Goal: Task Accomplishment & Management: Manage account settings

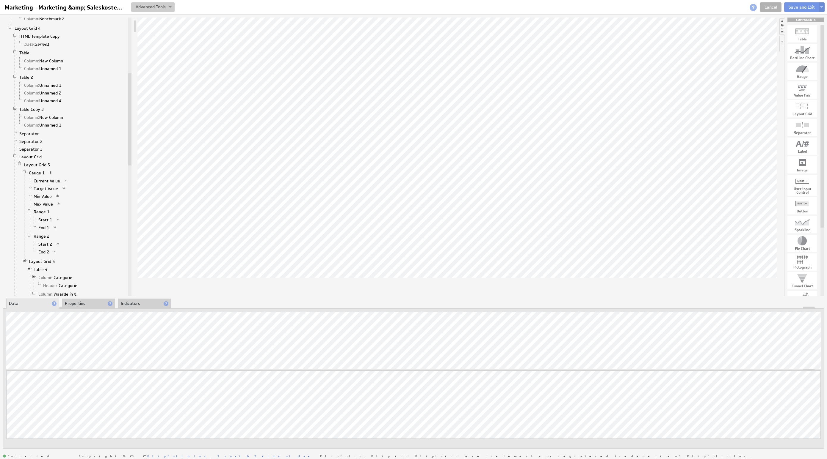
click at [150, 4] on button at bounding box center [152, 7] width 43 height 10
click at [133, 36] on td "Manage Variables..." at bounding box center [127, 39] width 62 height 10
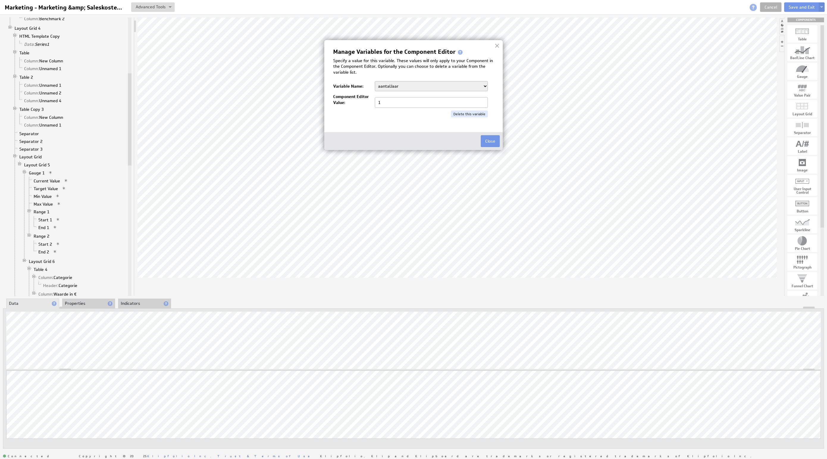
click at [401, 83] on select "aantalJaar Bedrijf BeginJaar1 BeginJaar2 BeginMaandCumulatief1 BeginMaandCumula…" at bounding box center [431, 86] width 113 height 10
select select "1/"
type input "1/2025"
click at [419, 81] on select "aantalJaar Bedrijf BeginJaar1 BeginJaar2 BeginMaandCumulatief1 BeginMaandCumula…" at bounding box center [431, 86] width 113 height 10
select select "0/"
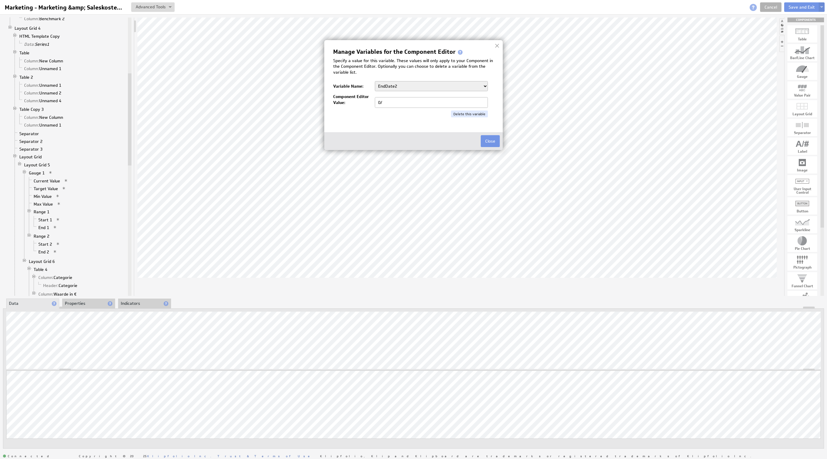
type input "0"
type input "7/2025"
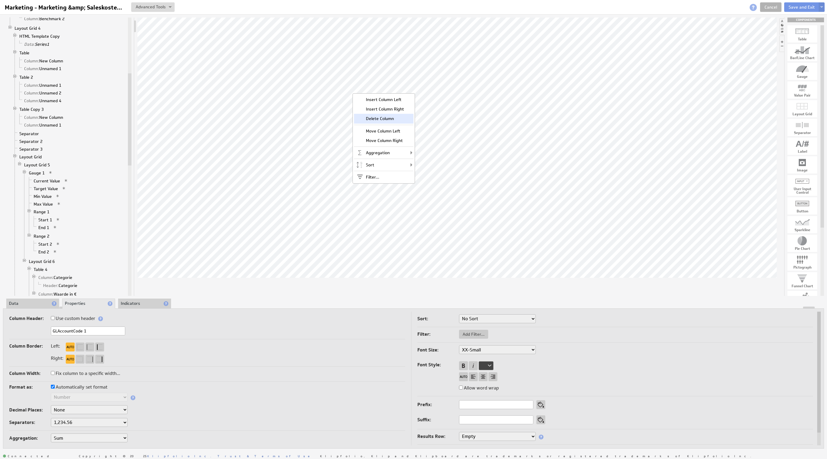
click at [384, 120] on div "Delete Column" at bounding box center [383, 119] width 59 height 10
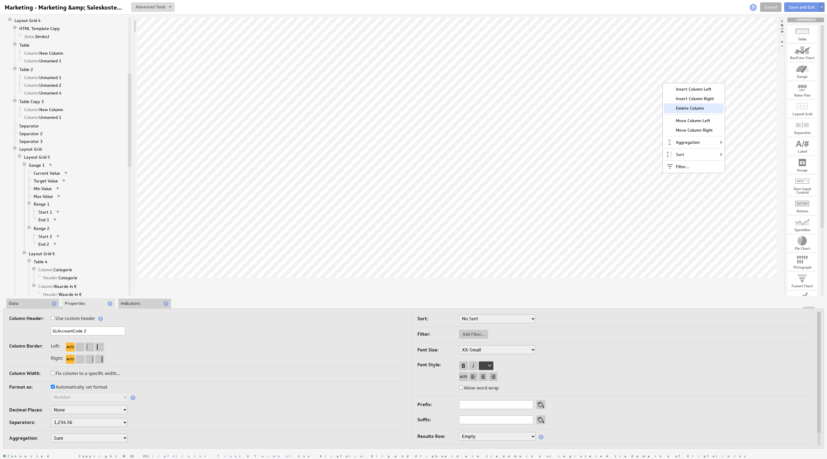
click at [698, 107] on div "Delete Column" at bounding box center [693, 108] width 59 height 10
click at [38, 304] on li "Data" at bounding box center [32, 304] width 53 height 10
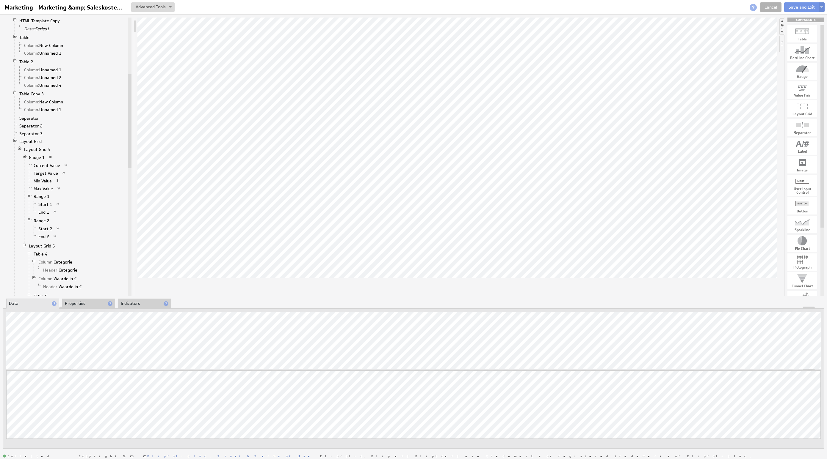
click at [175, 335] on body "Return to Parent Account Help Marketing - Marketing &amp; Saleskosten / omzet M…" at bounding box center [413, 229] width 827 height 459
click at [94, 302] on li "Properties" at bounding box center [88, 304] width 53 height 10
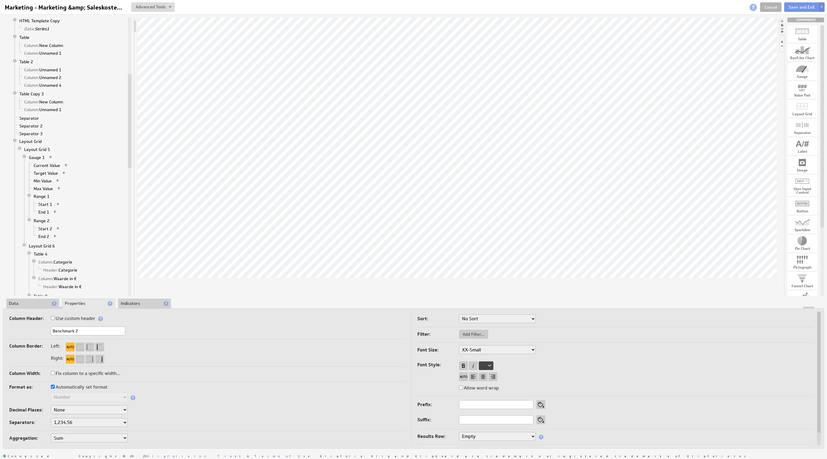
click at [86, 421] on select "1,234.56 1.234,56 1'234.56 1,234/56 1 234,56 1 234-56 1 234.56 1234.56" at bounding box center [89, 422] width 77 height 9
click at [106, 424] on select "1,234.56 1.234,56 1'234.56 1,234/56 1 234,56 1 234-56 1 234.56 1234.56" at bounding box center [89, 422] width 77 height 9
select select ".,"
click at [105, 413] on select "None .# (1) .## (2) .### (3) .#### (4)" at bounding box center [89, 410] width 77 height 9
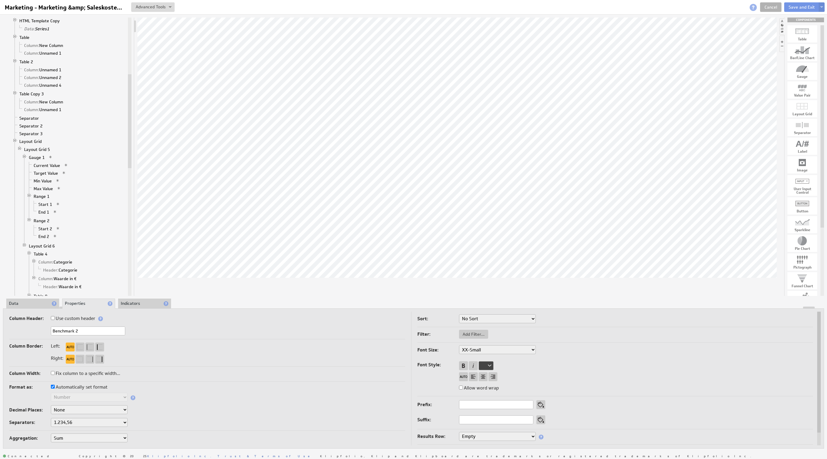
select select "2"
select select ".,"
click at [27, 308] on div at bounding box center [413, 308] width 820 height 2
click at [27, 299] on li "Data" at bounding box center [32, 304] width 53 height 10
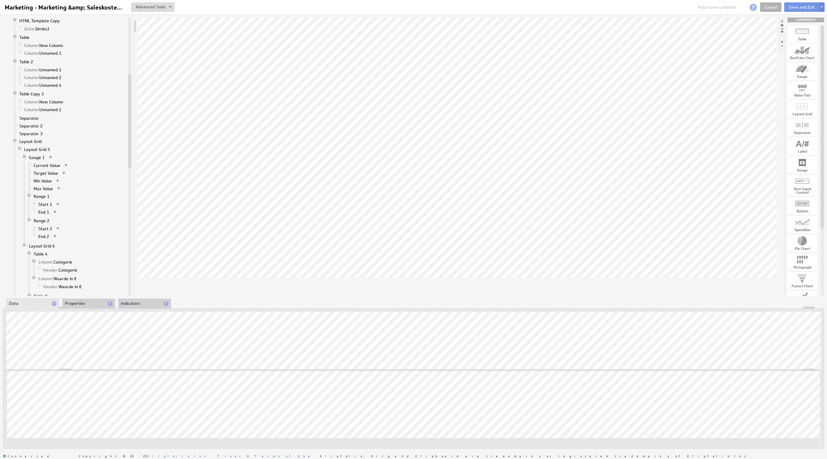
click at [88, 298] on div "Component Calculations Grid Filtered Data Column: TotalAmount 1 Column: Classif…" at bounding box center [413, 233] width 827 height 438
click at [89, 302] on li "Properties" at bounding box center [88, 304] width 53 height 10
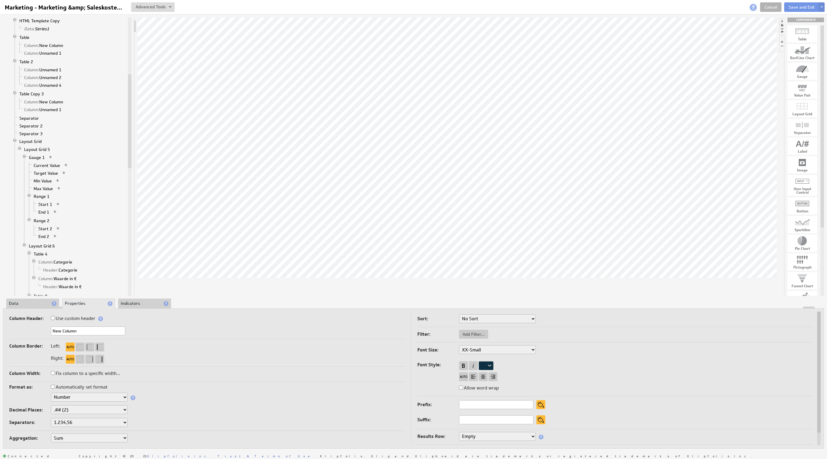
click at [84, 395] on select "Text Number Currency Percentage Image URL Date / Time Duration Mini Chart: Spar…" at bounding box center [89, 397] width 77 height 9
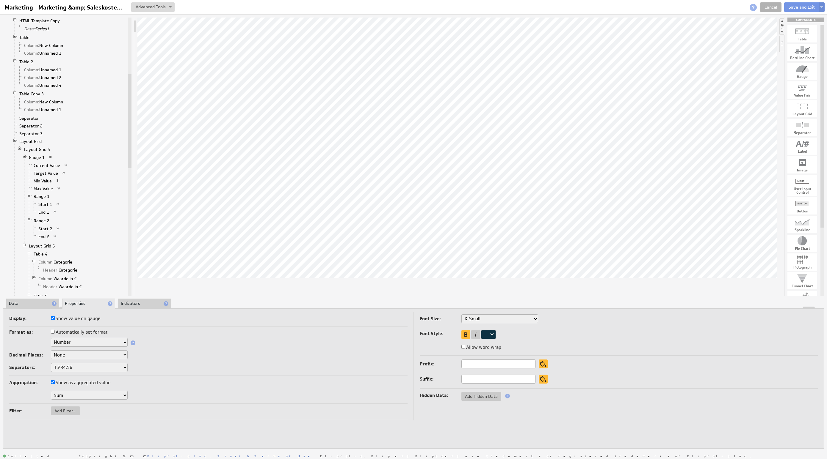
click at [70, 343] on select "Text Number Currency Percentage Date / Time Duration" at bounding box center [89, 342] width 77 height 9
click at [88, 346] on select "Text Number Currency Percentage Date / Time Duration" at bounding box center [89, 342] width 77 height 9
click at [116, 340] on select "Text Number Currency Percentage Date / Time Duration" at bounding box center [89, 342] width 77 height 9
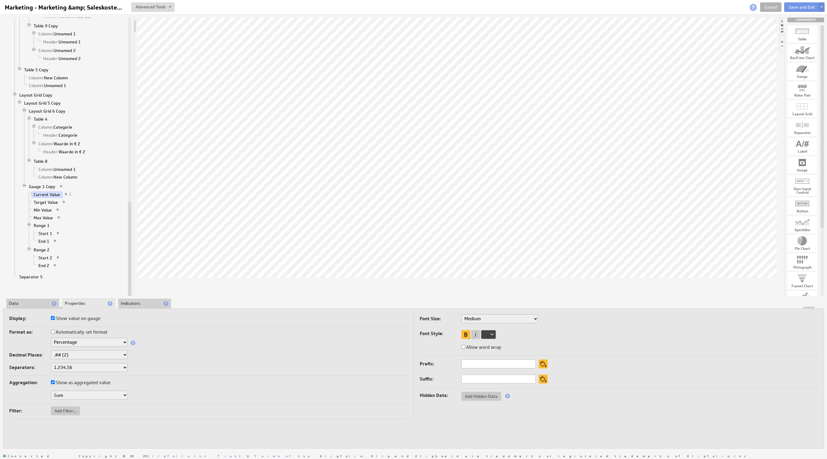
click at [27, 299] on li "Data" at bounding box center [32, 304] width 53 height 10
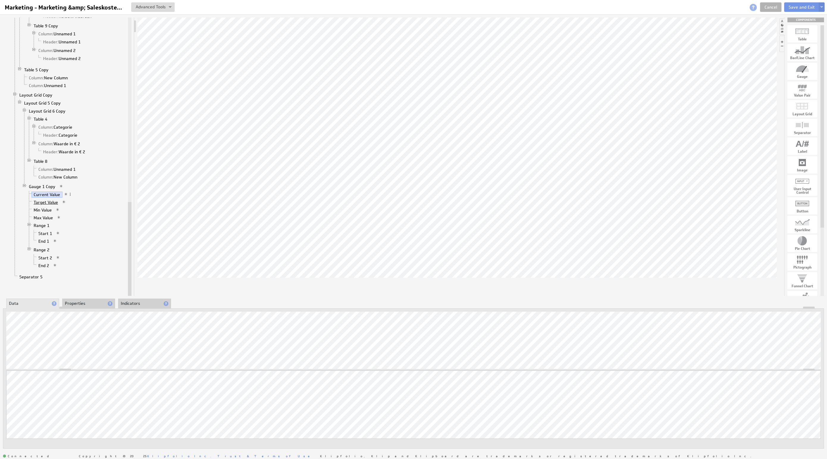
click at [54, 205] on link "Target Value" at bounding box center [46, 203] width 29 height 6
click at [44, 213] on link "Min Value" at bounding box center [43, 210] width 23 height 6
click at [43, 221] on link "Max Value" at bounding box center [44, 218] width 24 height 6
click at [67, 300] on li "Properties" at bounding box center [88, 304] width 53 height 10
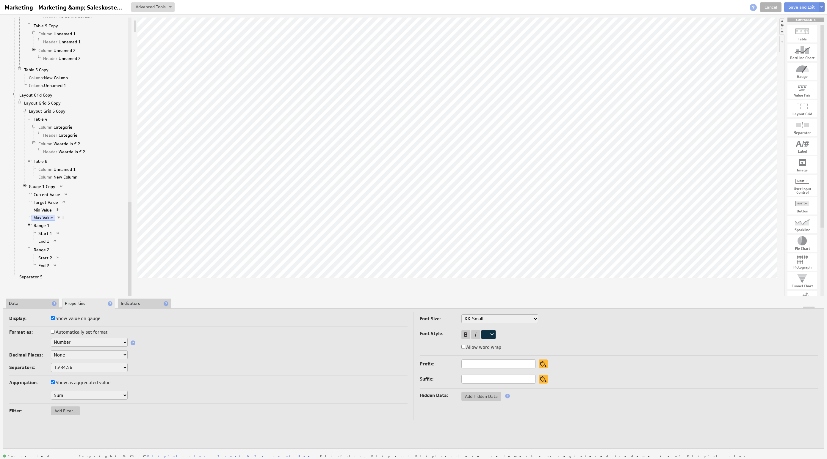
click at [77, 343] on select "Text Number Currency Percentage Date / Time Duration" at bounding box center [89, 342] width 77 height 9
click at [103, 341] on select "Text Number Currency Percentage Date / Time Duration" at bounding box center [89, 342] width 77 height 9
click at [40, 229] on link "Range 1" at bounding box center [42, 226] width 20 height 6
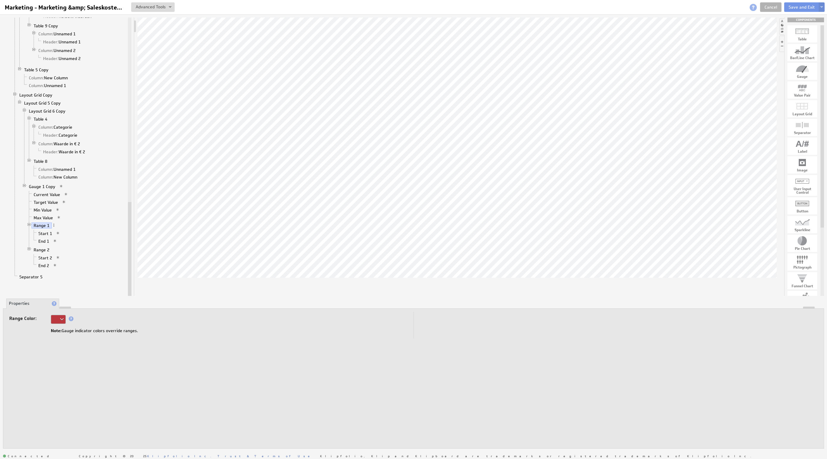
click at [58, 317] on div at bounding box center [58, 319] width 15 height 9
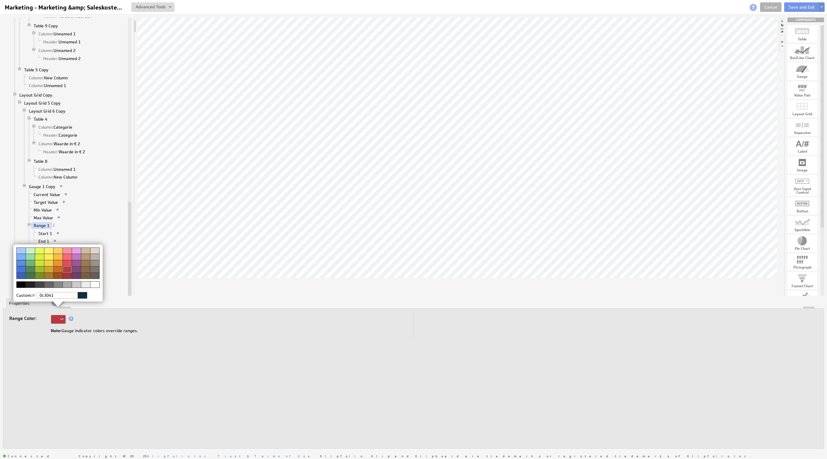
drag, startPoint x: 33, startPoint y: 269, endPoint x: 83, endPoint y: 296, distance: 56.1
click at [32, 269] on div at bounding box center [30, 269] width 9 height 6
click at [180, 333] on img at bounding box center [413, 229] width 827 height 459
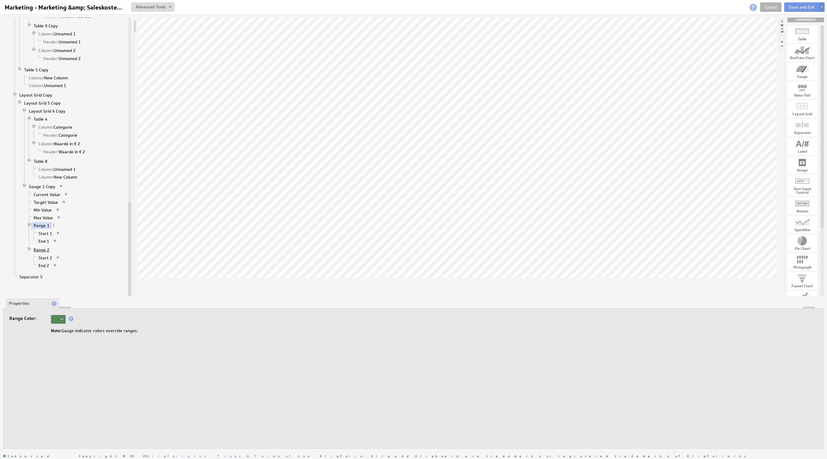
click at [47, 253] on link "Range 2" at bounding box center [42, 250] width 20 height 6
click at [51, 319] on div at bounding box center [58, 319] width 15 height 9
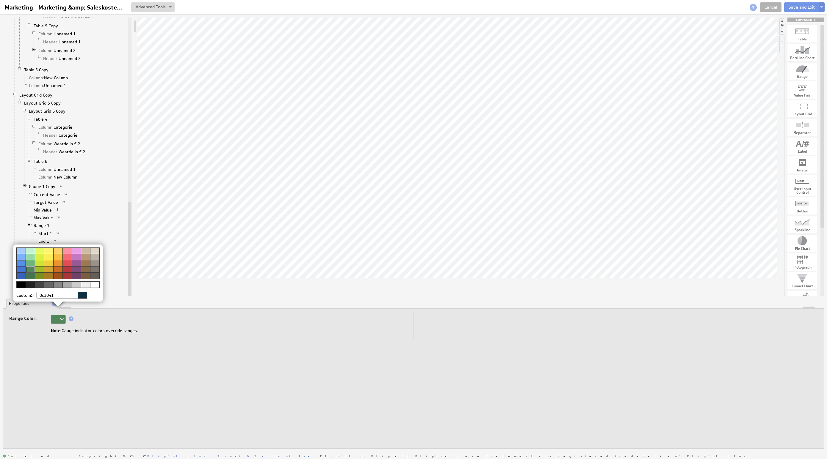
click at [69, 271] on div at bounding box center [66, 269] width 9 height 6
click at [198, 346] on img at bounding box center [413, 229] width 827 height 459
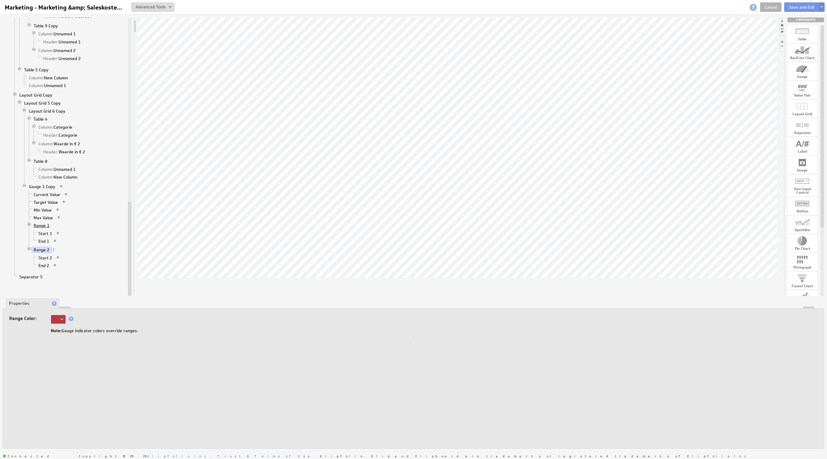
click at [41, 229] on link "Range 1" at bounding box center [42, 226] width 20 height 6
click at [40, 237] on link "Start 1" at bounding box center [45, 234] width 18 height 6
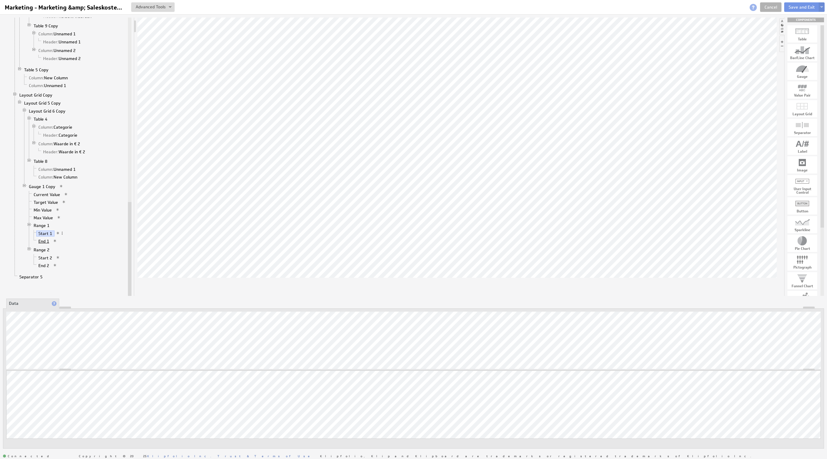
click at [43, 244] on link "End 1" at bounding box center [43, 241] width 15 height 6
click at [48, 261] on link "Start 2" at bounding box center [45, 258] width 18 height 6
click at [85, 307] on div at bounding box center [413, 308] width 820 height 2
click at [84, 305] on li "Properties" at bounding box center [88, 304] width 53 height 10
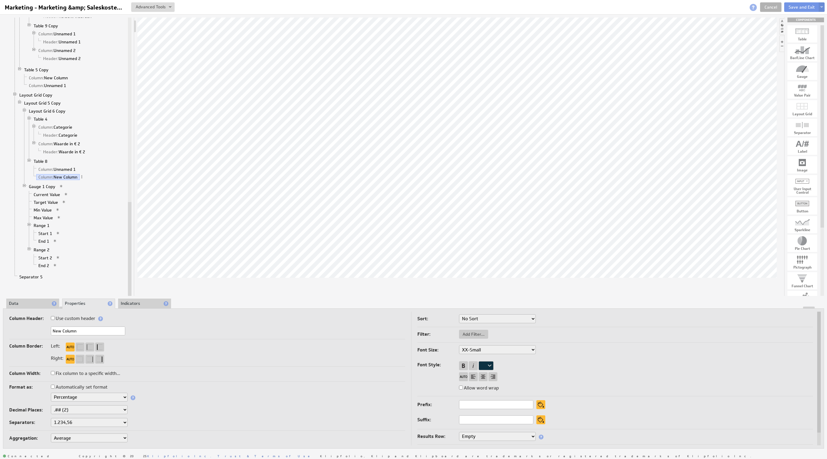
click at [79, 412] on select "None .# (1) .## (2) .### (3) .#### (4)" at bounding box center [89, 410] width 77 height 9
select select "0"
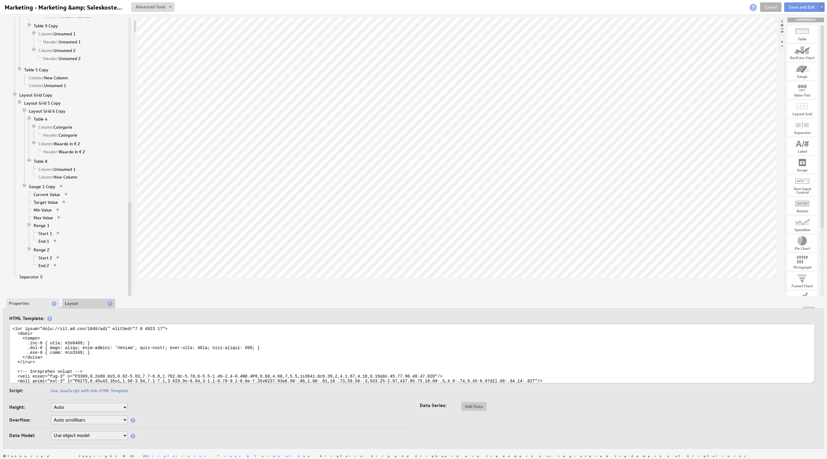
scroll to position [40, 0]
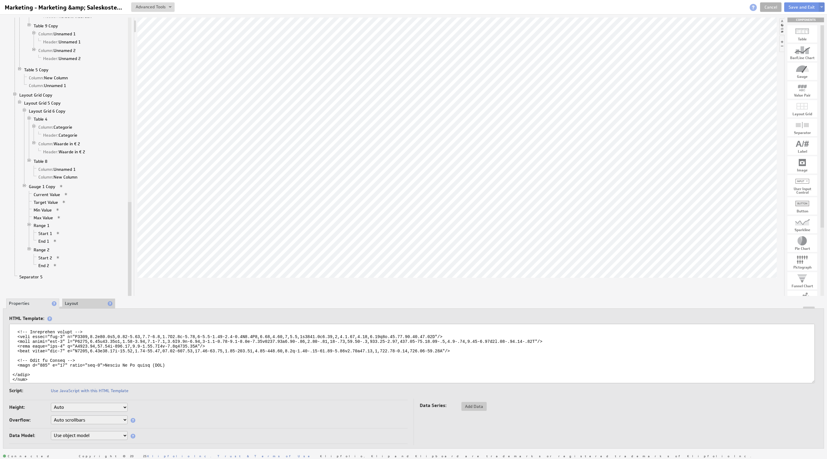
drag, startPoint x: 106, startPoint y: 361, endPoint x: 166, endPoint y: 360, distance: 60.4
click at [166, 360] on textarea at bounding box center [411, 353] width 805 height 59
type textarea "<svg xmlns="http://www.w3.org/2000/svg" viewBox="0 0 1893 67"> <defs> <style> .…"
click at [792, 8] on button "Save and Exit" at bounding box center [801, 7] width 35 height 10
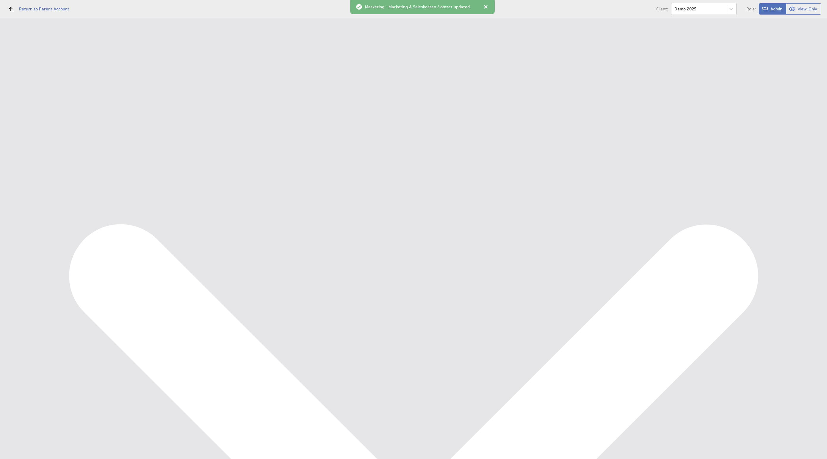
click at [483, 6] on div at bounding box center [486, 7] width 6 height 6
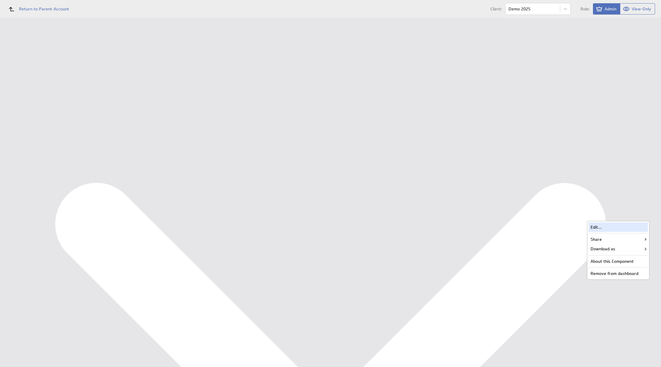
click at [641, 223] on div "Edit..." at bounding box center [618, 228] width 59 height 10
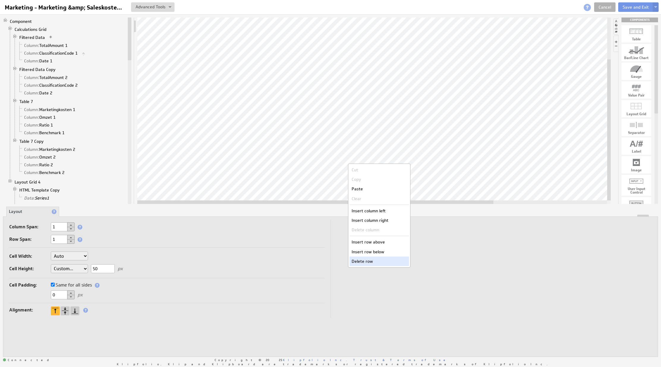
click at [377, 262] on div "Delete row" at bounding box center [379, 262] width 59 height 10
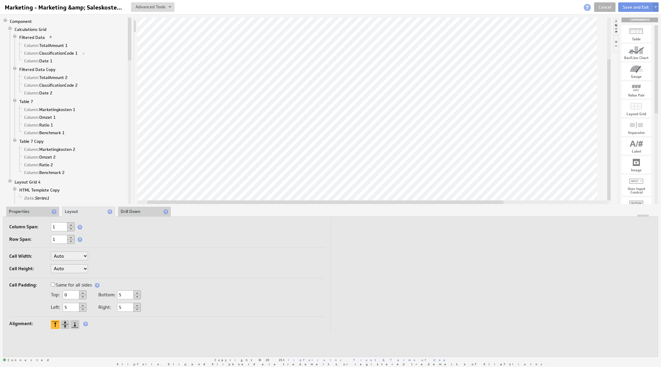
drag, startPoint x: 390, startPoint y: 203, endPoint x: 400, endPoint y: 204, distance: 10.1
click at [400, 204] on div at bounding box center [325, 203] width 356 height 4
click at [628, 4] on button "Save and Exit" at bounding box center [635, 7] width 35 height 10
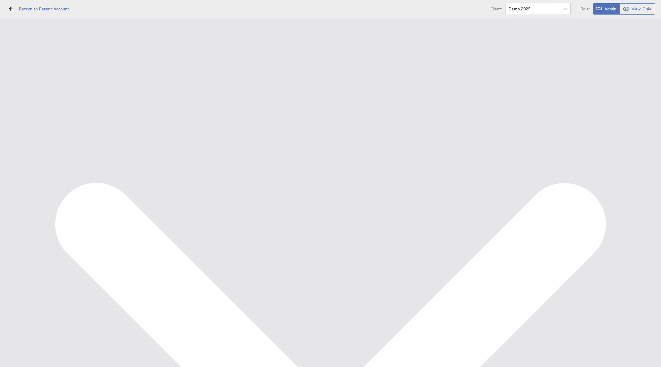
scroll to position [491, 0]
click at [637, 183] on div "Edit..." at bounding box center [618, 184] width 59 height 10
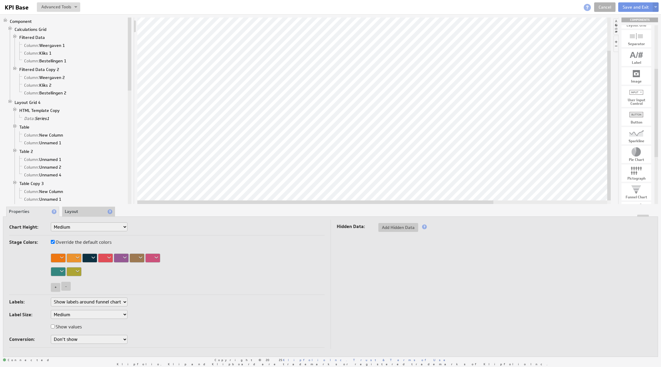
click at [638, 157] on div at bounding box center [637, 152] width 30 height 10
drag, startPoint x: 638, startPoint y: 157, endPoint x: 230, endPoint y: 137, distance: 408.7
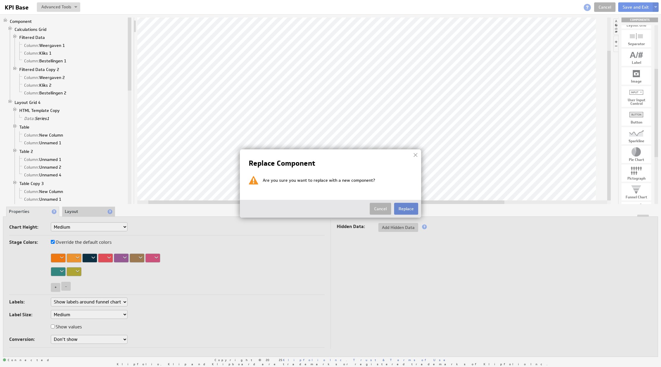
click at [406, 208] on button "Replace" at bounding box center [406, 209] width 24 height 12
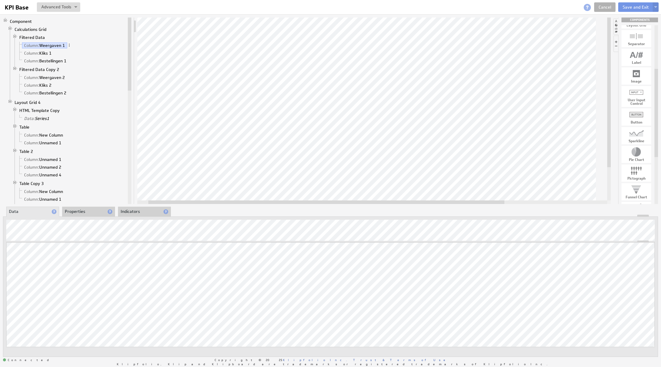
click at [80, 217] on div at bounding box center [330, 216] width 655 height 2
click at [80, 215] on div at bounding box center [330, 216] width 655 height 2
click at [76, 213] on li "Properties" at bounding box center [88, 212] width 53 height 10
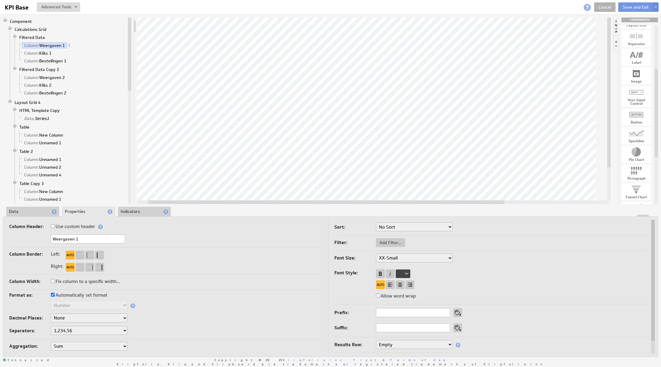
drag, startPoint x: 68, startPoint y: 239, endPoint x: 3, endPoint y: 230, distance: 65.6
click at [3, 230] on div "Column Header: Use custom header Weergaven 1 Header component added to the comp…" at bounding box center [330, 287] width 655 height 141
type input "Mobiel 1"
click at [31, 209] on li "Data" at bounding box center [32, 212] width 53 height 10
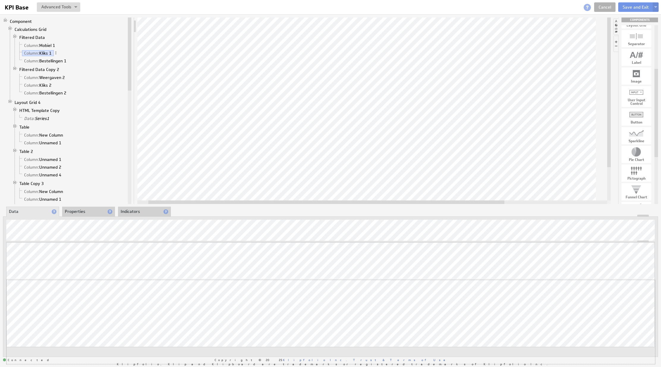
click at [609, 286] on div "Updating... Select a Function ARRAY DATE SELECT SLICE SUM Data Manipulation Log…" at bounding box center [330, 304] width 649 height 122
click at [81, 217] on div "Updating... Select a Function ARRAY DATE SELECT SLICE SUM Data Manipulation Log…" at bounding box center [330, 287] width 655 height 141
click at [86, 208] on li "Properties" at bounding box center [88, 212] width 53 height 10
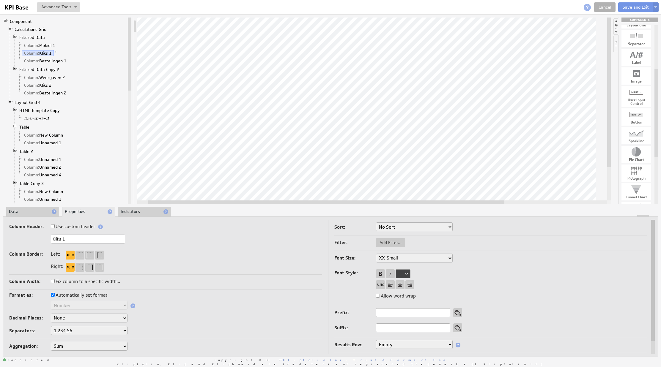
click at [78, 238] on input "Kliks 1" at bounding box center [88, 239] width 74 height 9
drag, startPoint x: 62, startPoint y: 239, endPoint x: 48, endPoint y: 239, distance: 14.9
click at [48, 239] on div "Kliks 1" at bounding box center [165, 240] width 313 height 10
type input "Computer 1"
click at [31, 210] on li "Data" at bounding box center [32, 212] width 53 height 10
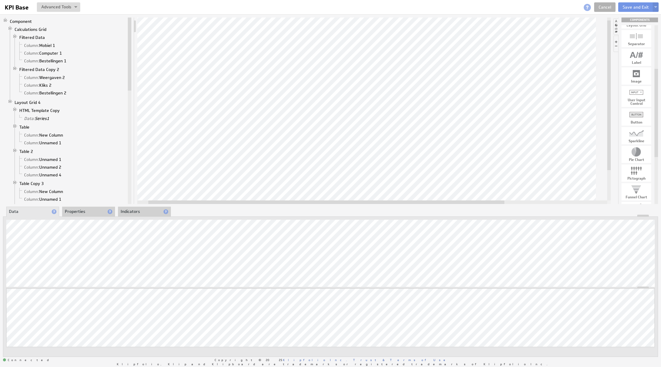
click at [96, 219] on div "Updating... Select a Function ARRAY DATE SELECT SLICE SUM Data Manipulation Log…" at bounding box center [330, 287] width 655 height 141
click at [89, 214] on li "Properties" at bounding box center [88, 212] width 53 height 10
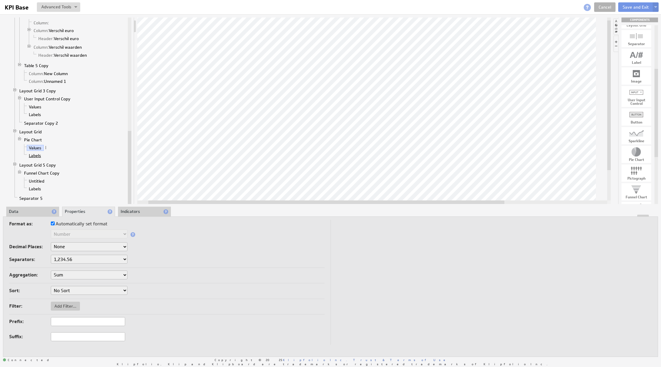
click at [40, 157] on link "Labels" at bounding box center [35, 156] width 17 height 6
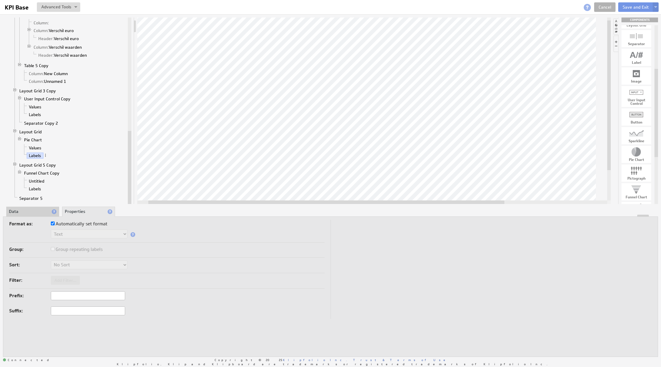
click at [25, 211] on li "Data" at bounding box center [32, 212] width 53 height 10
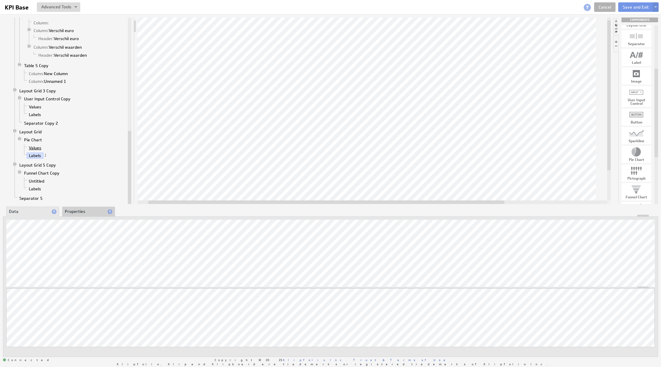
click at [40, 147] on link "Values" at bounding box center [35, 148] width 17 height 6
click at [81, 215] on div at bounding box center [330, 216] width 655 height 2
drag, startPoint x: 77, startPoint y: 210, endPoint x: 83, endPoint y: 217, distance: 9.1
click at [77, 209] on li "Properties" at bounding box center [88, 212] width 53 height 10
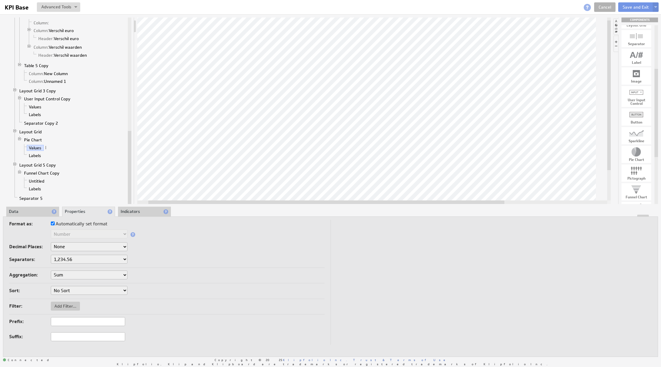
click at [141, 214] on li "Indicators" at bounding box center [144, 212] width 53 height 10
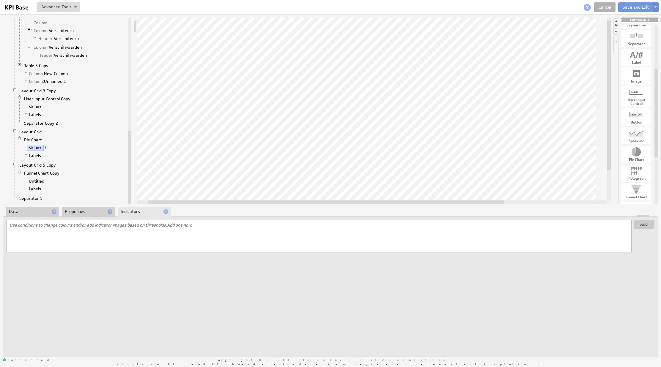
click at [90, 210] on li "Properties" at bounding box center [88, 212] width 53 height 10
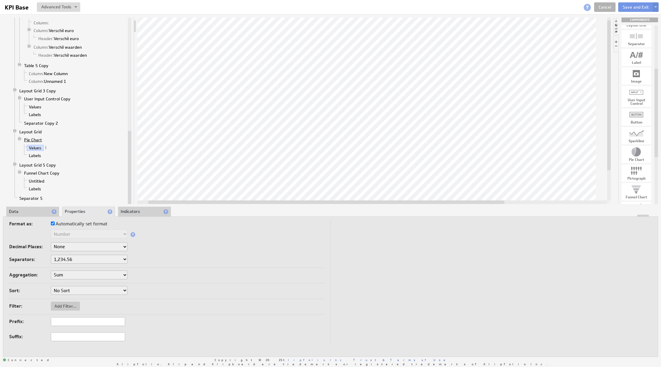
click at [32, 139] on link "Pie Chart" at bounding box center [33, 140] width 22 height 6
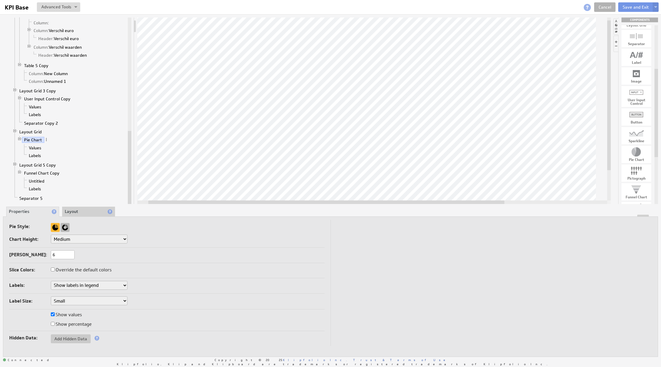
click at [69, 230] on div at bounding box center [65, 227] width 9 height 9
click at [54, 229] on div at bounding box center [55, 227] width 9 height 9
click at [99, 270] on label "Override the default colors" at bounding box center [81, 270] width 61 height 8
click at [55, 270] on input "Override the default colors" at bounding box center [53, 270] width 4 height 4
checkbox input "true"
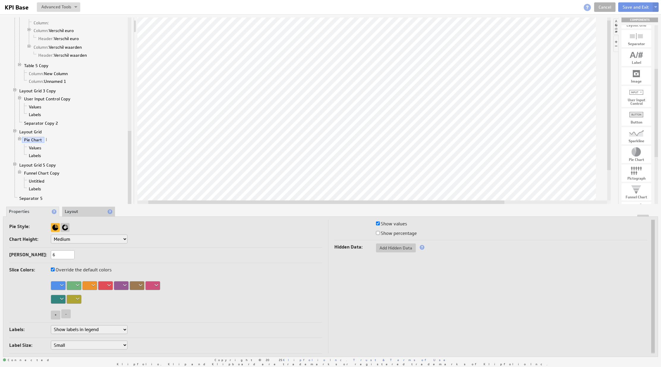
click at [57, 284] on div at bounding box center [58, 286] width 15 height 9
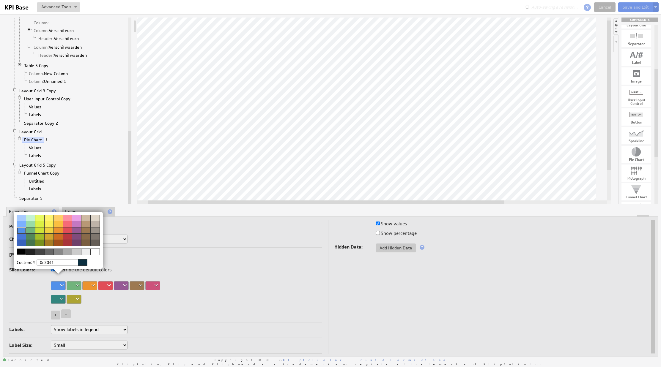
click at [82, 263] on div at bounding box center [83, 263] width 10 height 7
click at [118, 264] on img at bounding box center [330, 183] width 661 height 367
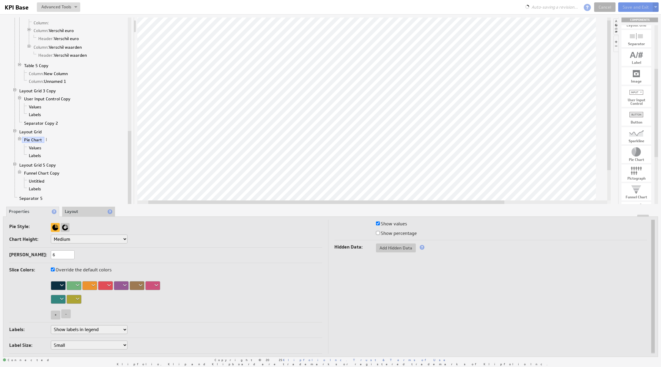
click at [79, 285] on div at bounding box center [74, 286] width 15 height 9
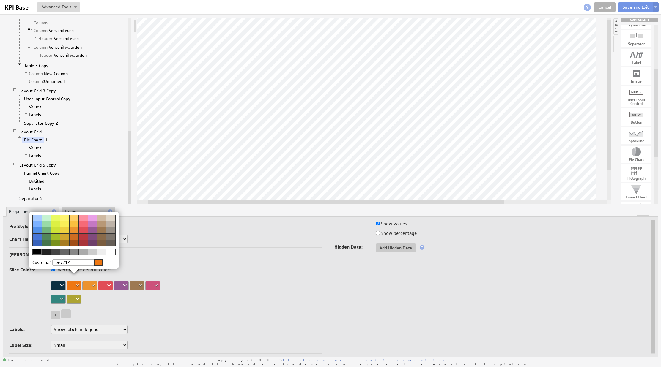
type input "ee7712"
click at [154, 276] on img at bounding box center [330, 183] width 661 height 367
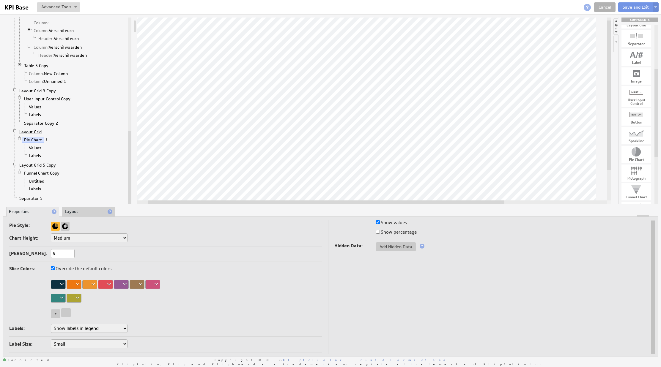
click at [39, 133] on link "Layout Grid" at bounding box center [30, 132] width 27 height 6
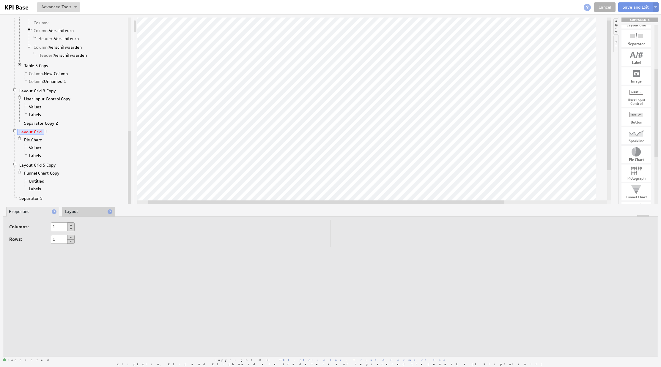
click at [36, 139] on link "Pie Chart" at bounding box center [33, 140] width 22 height 6
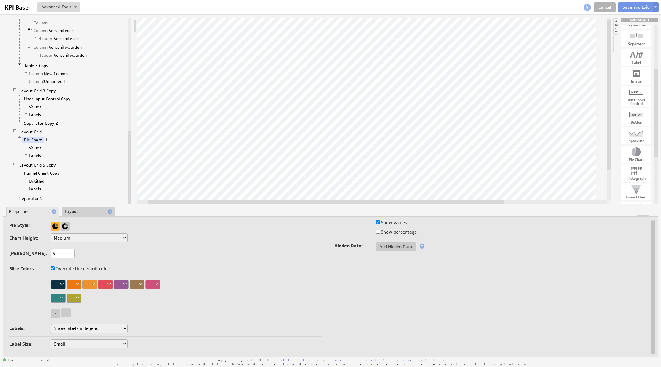
click at [105, 343] on select "Small Medium Large" at bounding box center [89, 344] width 77 height 9
click at [117, 330] on select "Don't show labels Show labels around pie chart Show labels in legend" at bounding box center [89, 328] width 77 height 9
click at [398, 235] on label "Show percentage" at bounding box center [396, 232] width 41 height 8
click at [380, 234] on input "Show percentage" at bounding box center [378, 232] width 4 height 4
checkbox input "true"
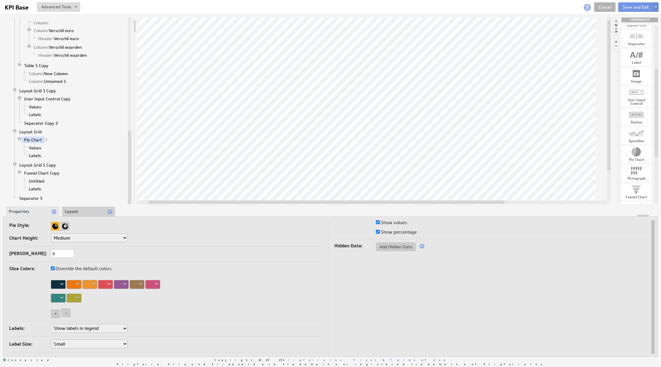
click at [312, 285] on div "Slice Colors: Override the default colors + -" at bounding box center [165, 293] width 313 height 57
click at [401, 222] on label "Show values" at bounding box center [391, 223] width 31 height 8
click at [380, 222] on input "Show values" at bounding box center [378, 223] width 4 height 4
checkbox input "false"
click at [406, 227] on label "Show values" at bounding box center [391, 224] width 31 height 8
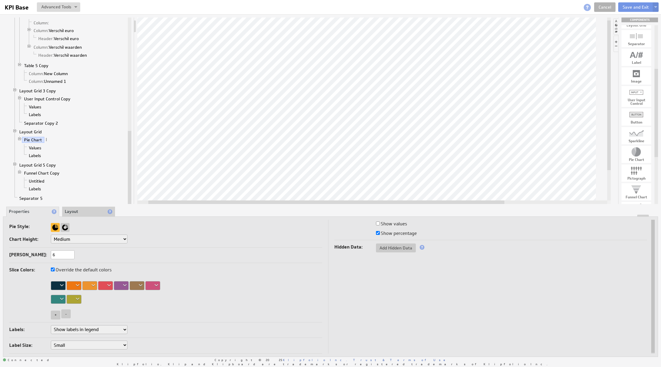
click at [380, 226] on input "Show values" at bounding box center [378, 224] width 4 height 4
checkbox input "true"
drag, startPoint x: 288, startPoint y: 202, endPoint x: 277, endPoint y: 203, distance: 11.3
click at [277, 203] on div at bounding box center [327, 203] width 356 height 4
click at [38, 149] on link "Values" at bounding box center [35, 148] width 17 height 6
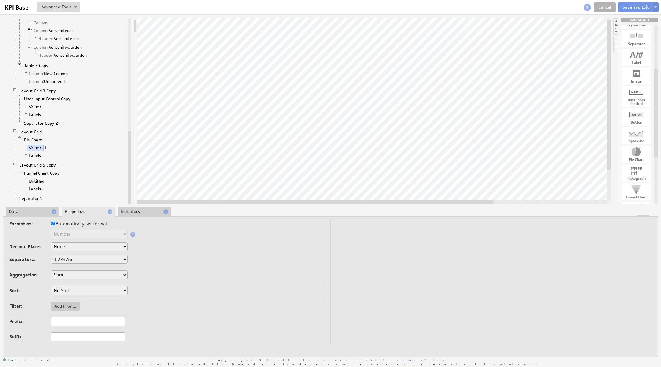
click at [72, 260] on select "1,234.56 1.234,56 1'234.56 1,234/56 1 234,56 1 234-56 1 234.56 1234.56" at bounding box center [89, 259] width 77 height 9
select select ".,"
click at [215, 188] on div at bounding box center [374, 111] width 474 height 187
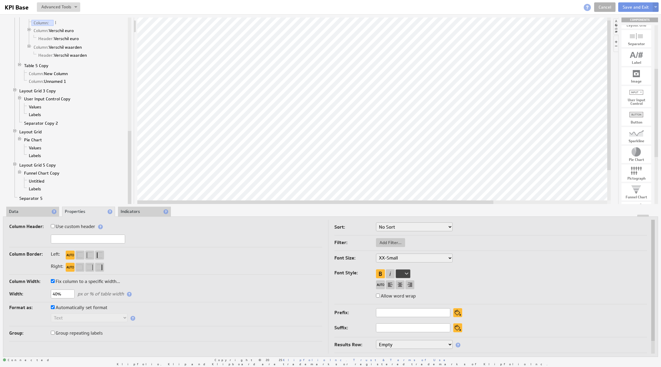
click at [15, 209] on li "Data" at bounding box center [32, 212] width 53 height 10
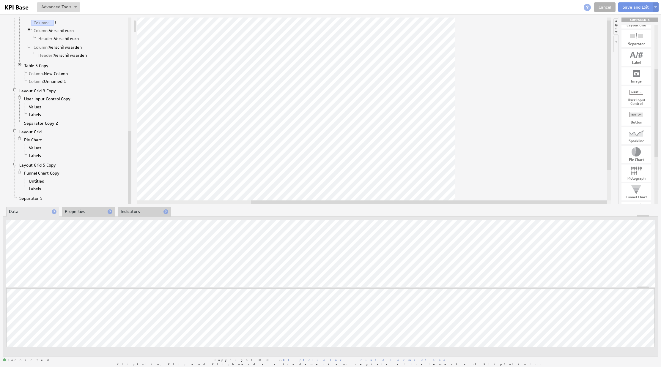
drag, startPoint x: 422, startPoint y: 202, endPoint x: 569, endPoint y: 211, distance: 147.4
click at [569, 211] on div "Component Calculations Grid Filtered Data Column: Mobiel 1 Column: Computer 1 C…" at bounding box center [330, 187] width 661 height 346
click at [537, 54] on div "Delete Column" at bounding box center [542, 54] width 59 height 10
click at [266, 57] on div "Delete Column" at bounding box center [281, 56] width 59 height 10
drag, startPoint x: 401, startPoint y: 204, endPoint x: 517, endPoint y: 204, distance: 116.3
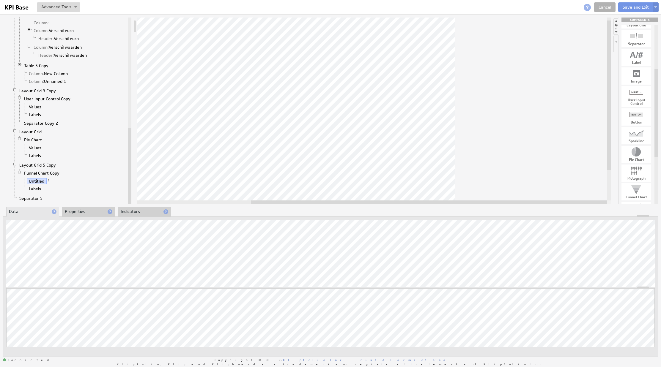
click at [488, 215] on div "Component Calculations Grid Filtered Data Column: Mobiel 1 Column: Computer 1 F…" at bounding box center [330, 187] width 661 height 346
click at [227, 180] on div at bounding box center [374, 111] width 474 height 187
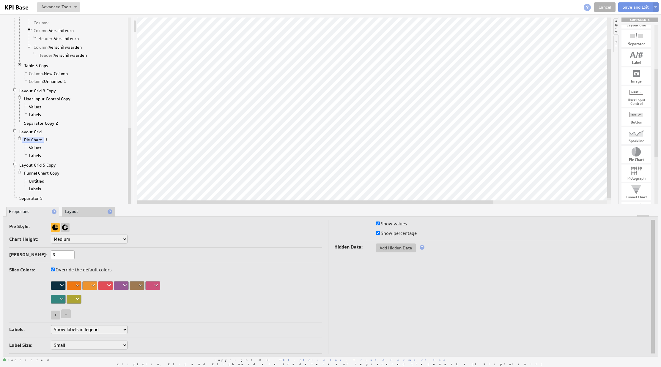
drag, startPoint x: 360, startPoint y: 202, endPoint x: 355, endPoint y: 201, distance: 5.1
click at [411, 125] on div "Copy" at bounding box center [429, 127] width 59 height 10
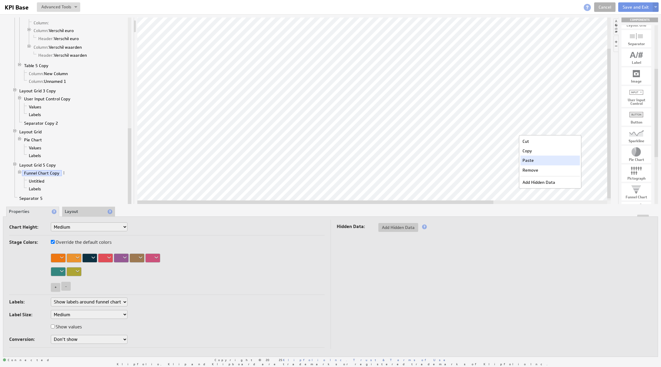
click at [535, 158] on div "Paste" at bounding box center [550, 161] width 59 height 10
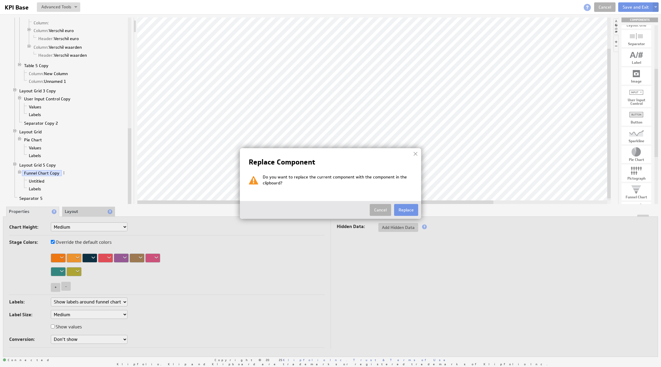
click at [413, 211] on button "Replace" at bounding box center [406, 210] width 24 height 12
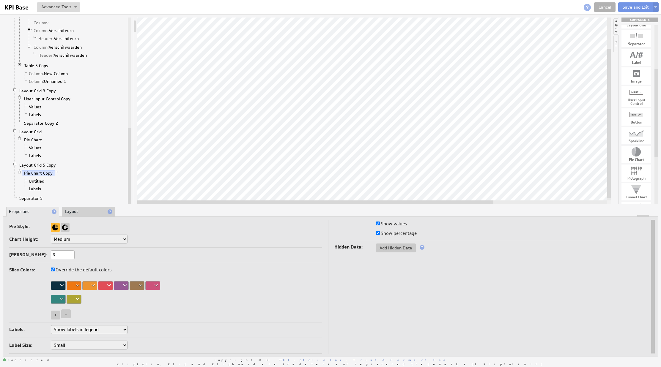
drag, startPoint x: 463, startPoint y: 202, endPoint x: 555, endPoint y: 207, distance: 91.4
click at [537, 208] on div "Component Calculations Grid Filtered Data Column: Mobiel 1 Column: Computer 1 F…" at bounding box center [330, 187] width 661 height 346
click at [38, 181] on link "Untitled" at bounding box center [37, 181] width 20 height 6
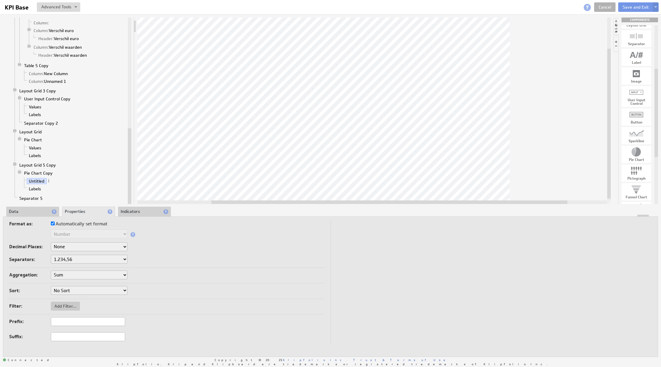
click at [17, 212] on li "Data" at bounding box center [32, 212] width 53 height 10
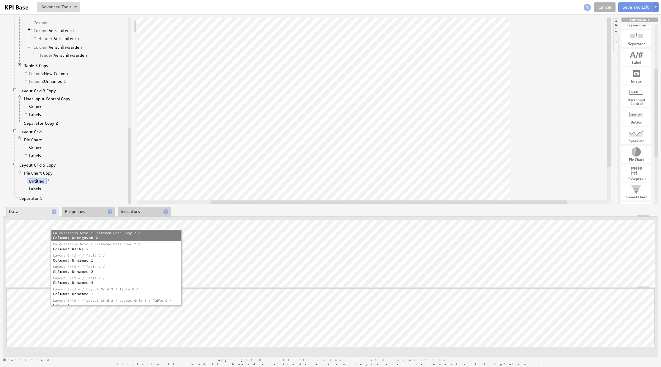
click at [152, 237] on div "Column: Weergaven 2" at bounding box center [114, 238] width 123 height 5
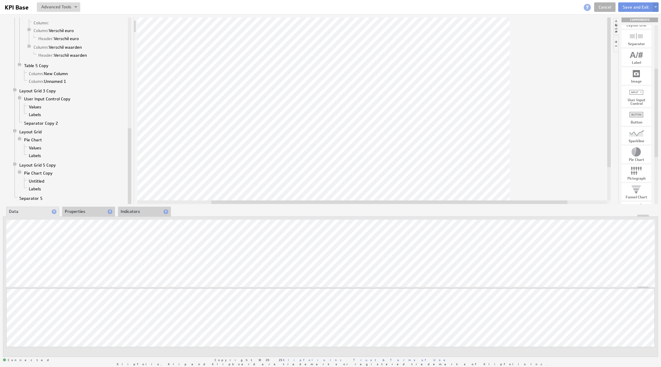
click at [74, 215] on div at bounding box center [330, 216] width 655 height 2
click at [76, 208] on li "Properties" at bounding box center [88, 212] width 53 height 10
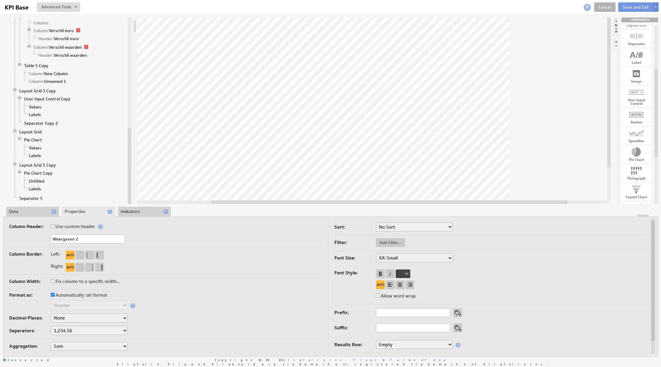
click at [59, 237] on input "Weergaven 2" at bounding box center [88, 239] width 74 height 9
click at [59, 238] on input "Weergaven 2" at bounding box center [88, 239] width 74 height 9
type input "Mobiel 2"
click at [51, 241] on input "Kliks 2" at bounding box center [88, 239] width 74 height 9
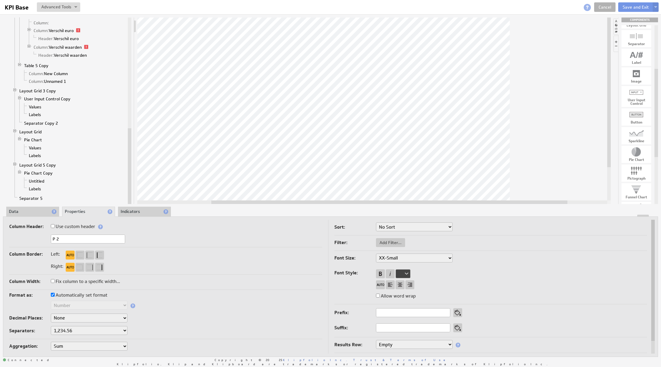
type input "PC 2"
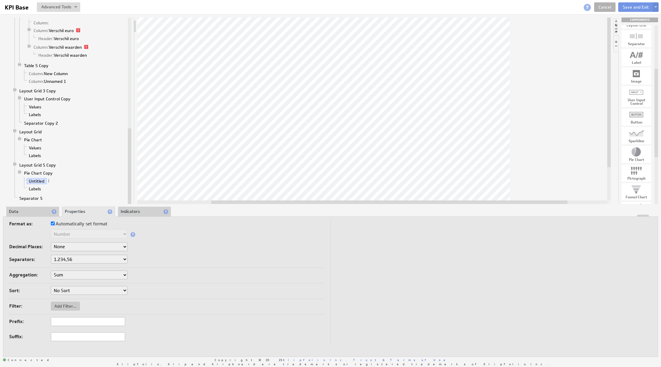
click at [14, 219] on div "Format as: Automatically set format Text Number Currency Percentage Date / Time…" at bounding box center [330, 287] width 655 height 141
click at [19, 213] on li "Data" at bounding box center [32, 212] width 53 height 10
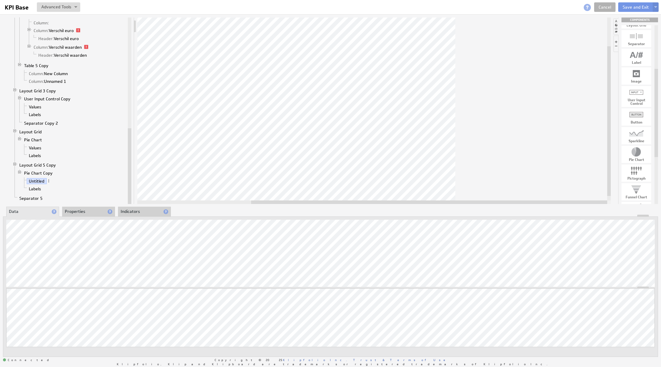
click at [484, 193] on div at bounding box center [374, 111] width 474 height 187
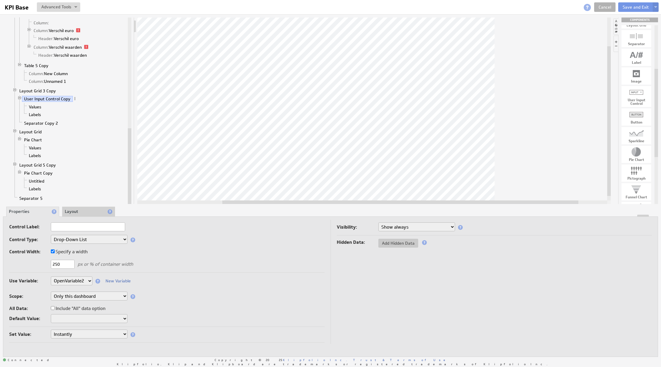
drag, startPoint x: 523, startPoint y: 202, endPoint x: 494, endPoint y: 208, distance: 29.4
click at [494, 208] on div "Component Calculations Grid Filtered Data Column: Mobiel 1 Column: Computer 1 F…" at bounding box center [330, 187] width 661 height 346
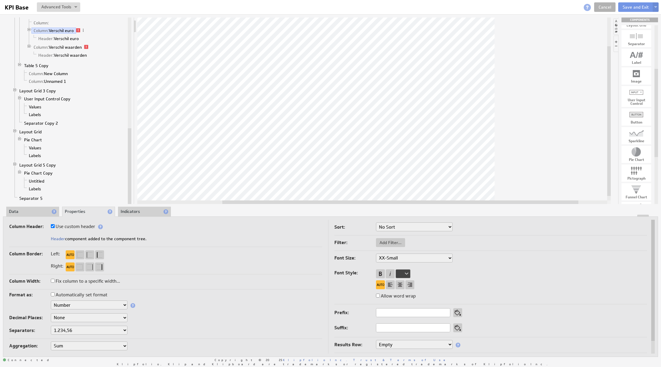
click at [33, 210] on li "Data" at bounding box center [32, 212] width 53 height 10
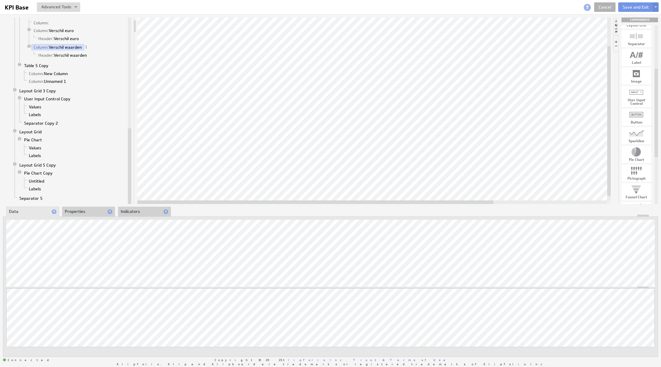
click at [290, 193] on div at bounding box center [374, 111] width 474 height 187
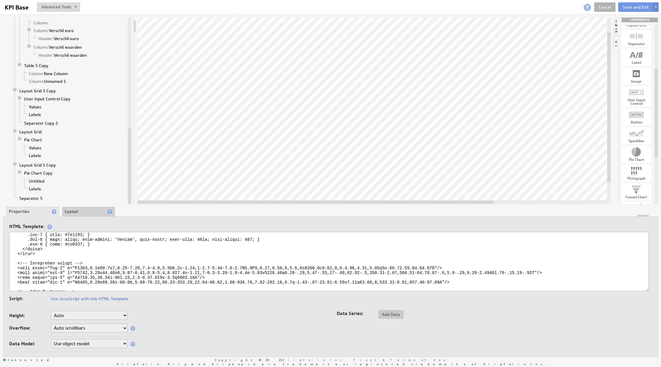
scroll to position [41, 0]
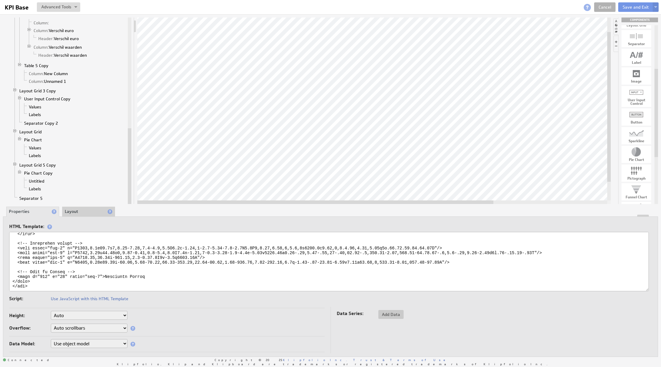
drag, startPoint x: 105, startPoint y: 272, endPoint x: 156, endPoint y: 272, distance: 50.8
click at [156, 272] on textarea at bounding box center [329, 261] width 640 height 59
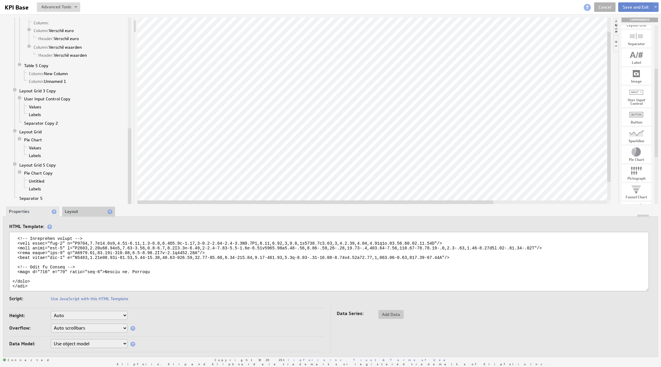
type textarea "<svg xmlns="http://www.w3.org/2000/svg" viewBox="0 0 1893 67"> <defs> <style> .…"
click at [630, 10] on button "Save and Exit" at bounding box center [635, 7] width 35 height 10
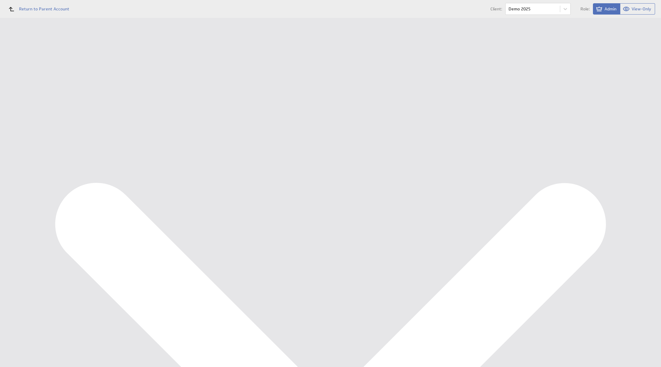
scroll to position [488, 0]
click at [634, 177] on div "Edit..." at bounding box center [618, 179] width 59 height 10
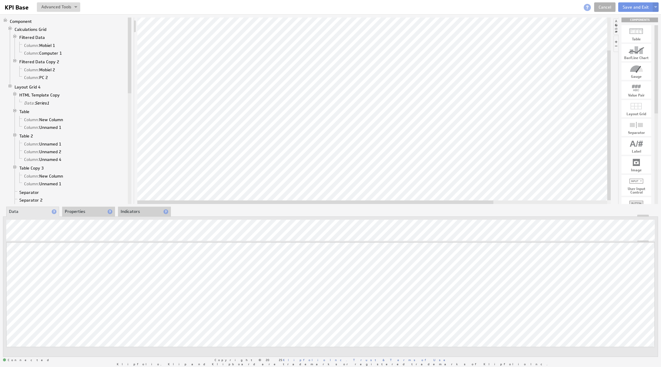
click at [77, 202] on li "Separator 2" at bounding box center [69, 201] width 114 height 8
click at [80, 208] on li "Properties" at bounding box center [88, 212] width 53 height 10
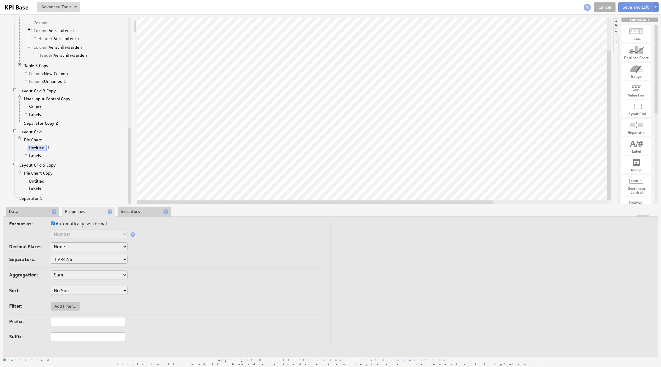
click at [37, 139] on link "Pie Chart" at bounding box center [33, 140] width 22 height 6
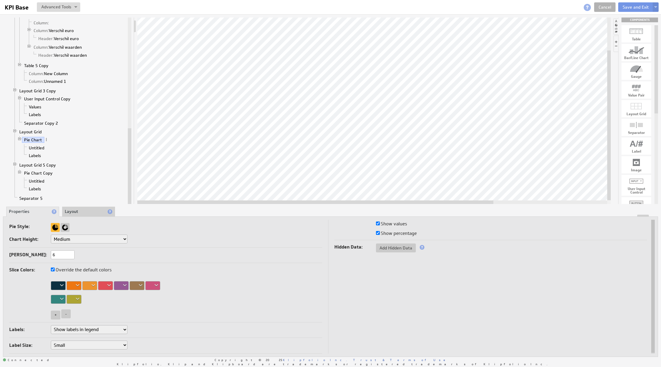
click at [69, 241] on select "Small Medium Large X-Large Custom..." at bounding box center [89, 239] width 77 height 9
select select "3"
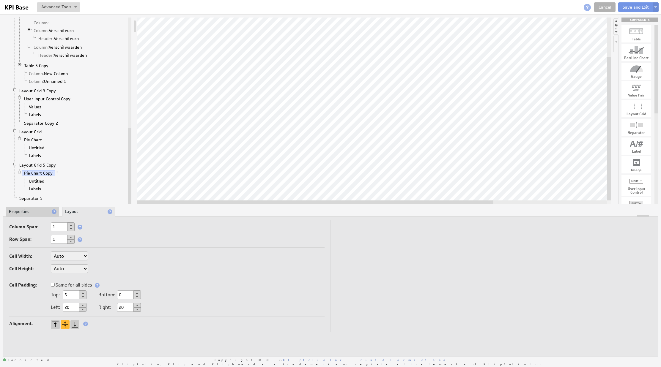
click at [39, 164] on link "Layout Grid 5 Copy" at bounding box center [37, 165] width 41 height 6
click at [38, 172] on link "Pie Chart Copy" at bounding box center [38, 173] width 33 height 6
click at [26, 212] on li "Properties" at bounding box center [32, 212] width 53 height 10
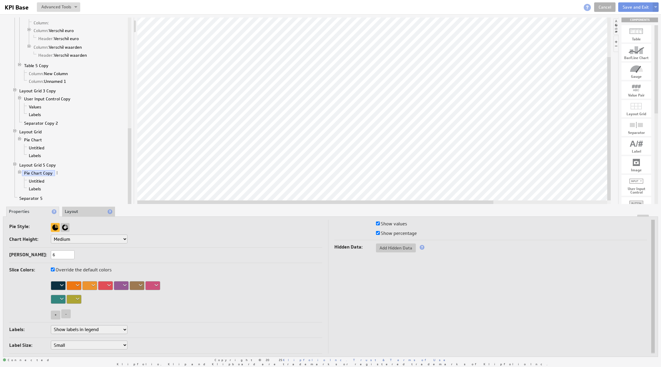
click at [82, 238] on select "Small Medium Large X-Large Custom..." at bounding box center [89, 239] width 77 height 9
select select "3"
click at [634, 5] on button "Save and Exit" at bounding box center [635, 7] width 35 height 10
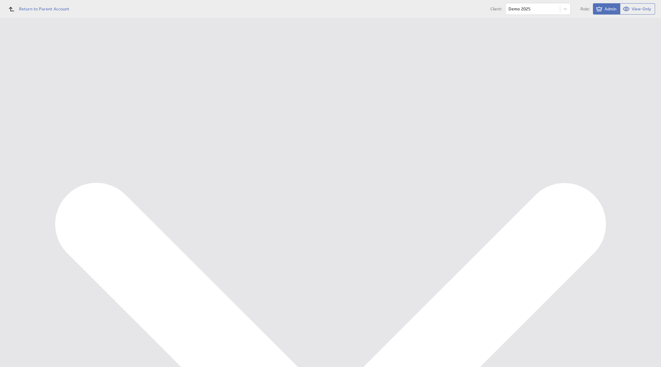
scroll to position [400, 0]
click at [635, 82] on div "Edit..." at bounding box center [618, 82] width 59 height 10
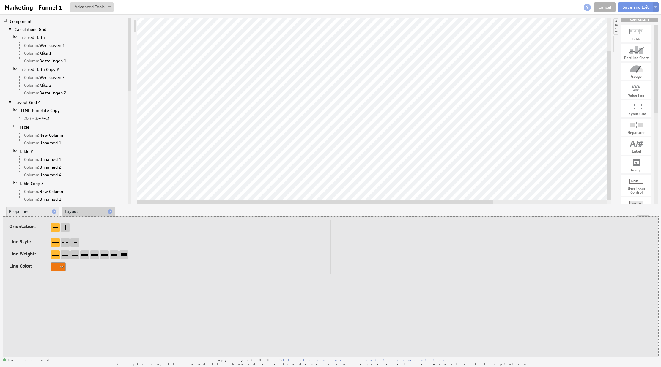
click at [77, 215] on div at bounding box center [330, 216] width 655 height 2
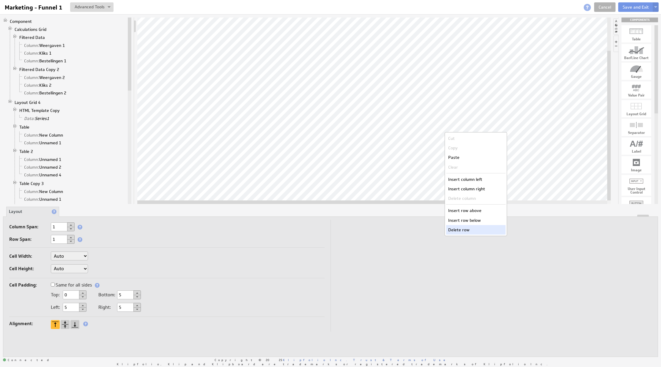
click at [467, 229] on div "Delete row" at bounding box center [475, 230] width 59 height 10
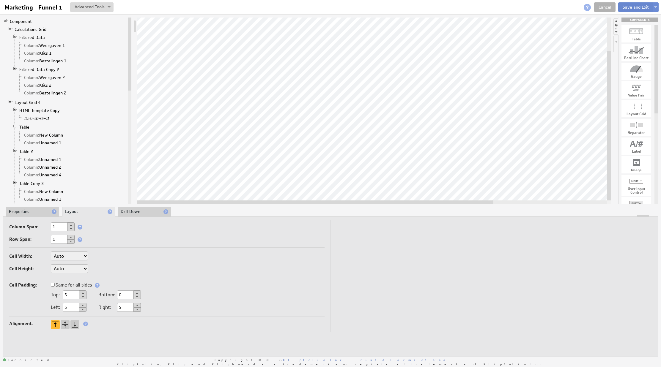
click at [628, 10] on button "Save and Exit" at bounding box center [635, 7] width 35 height 10
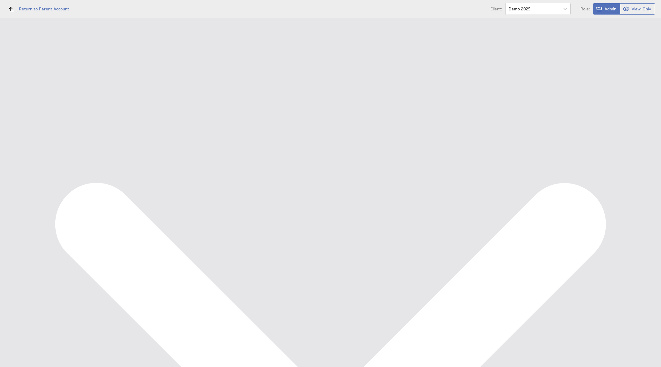
click at [0, 0] on body "Return to Parent Account Client: Demo 2025 Role: Admin View-Only (no message) D…" at bounding box center [330, 183] width 661 height 367
click at [40, 75] on div "Financieel KPI Dashboard" at bounding box center [38, 79] width 77 height 10
click at [47, 67] on div "Management Dashboard" at bounding box center [39, 68] width 50 height 5
click at [535, 12] on body "Return to Parent Account Client: Demo 2025 Role: Admin View-Only (no message) D…" at bounding box center [330, 183] width 661 height 367
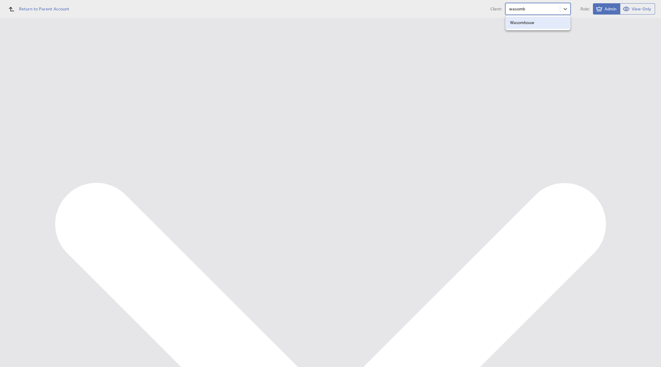
type input "wasomb"
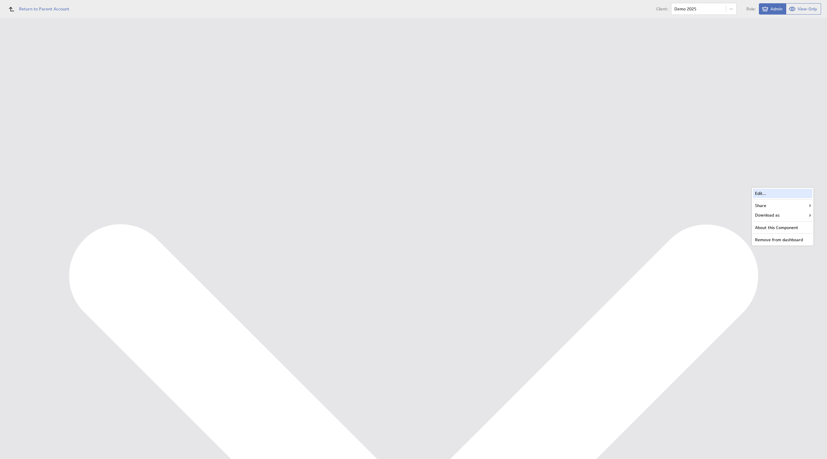
click at [805, 192] on div "Edit..." at bounding box center [782, 194] width 59 height 10
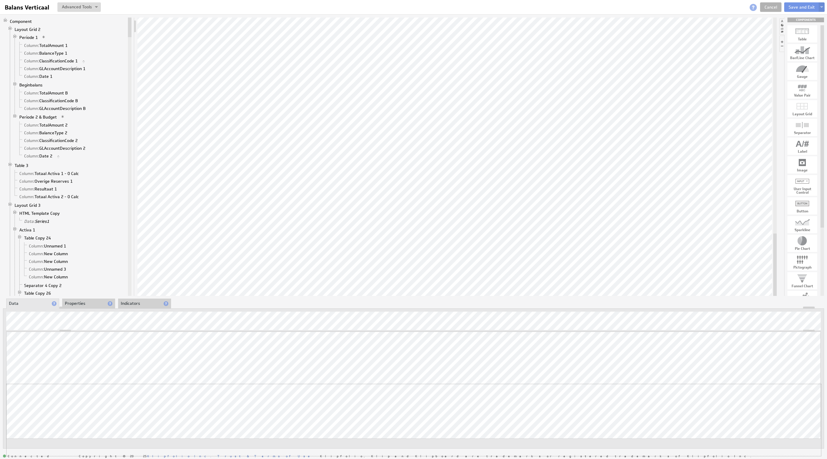
click at [785, 381] on div "Updating... Select a Function ARRAY DATE SELECT SLICE SUM Data Manipulation Log…" at bounding box center [413, 394] width 814 height 125
drag, startPoint x: 809, startPoint y: 330, endPoint x: 100, endPoint y: 306, distance: 708.9
click at [816, 3] on button "Save and Exit" at bounding box center [801, 7] width 35 height 10
click at [813, 5] on button "Save and Exit" at bounding box center [801, 7] width 35 height 10
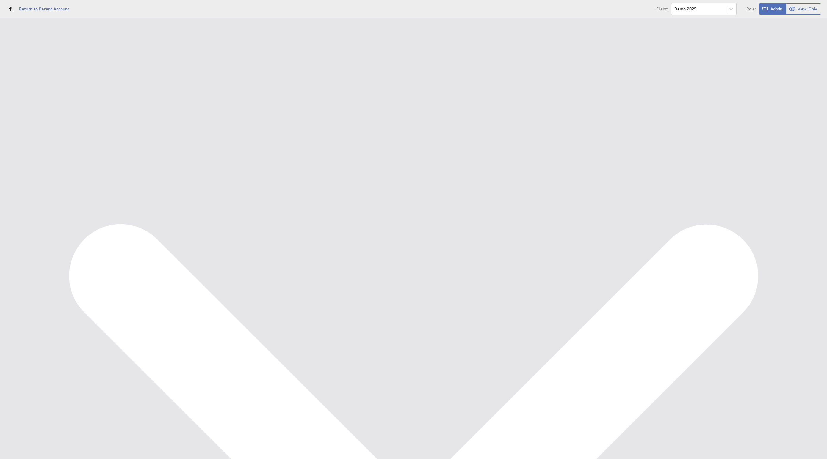
click at [16, 128] on div "Data Sources" at bounding box center [38, 127] width 49 height 7
click at [125, 73] on div "Import New data source Data Sources Warm Up Refresh not set Edit Queue for refr…" at bounding box center [451, 93] width 737 height 139
click at [103, 70] on button "Queue for refresh" at bounding box center [111, 67] width 44 height 12
click at [42, 71] on div "Management Dashboard" at bounding box center [44, 68] width 60 height 5
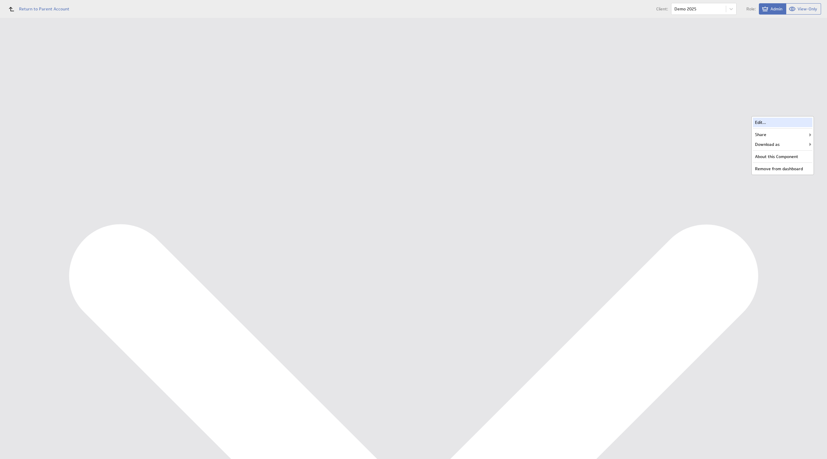
click at [802, 124] on div "Edit..." at bounding box center [782, 123] width 59 height 10
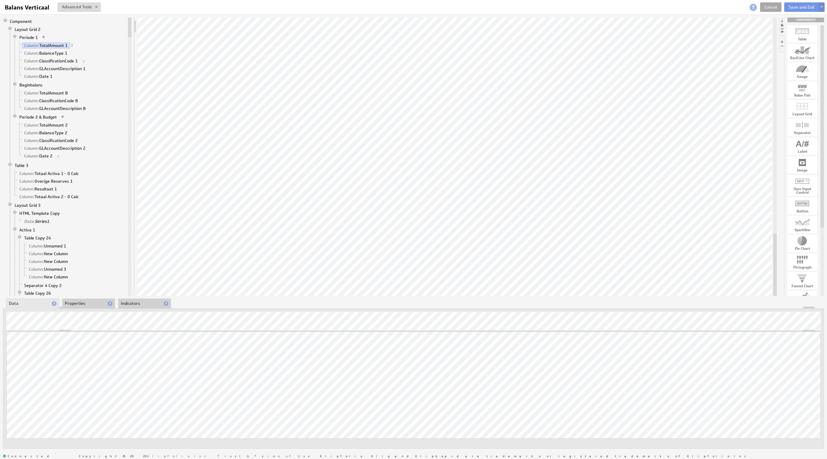
click at [767, 2] on link "Cancel" at bounding box center [770, 7] width 21 height 10
click at [767, 4] on link "Cancel" at bounding box center [770, 7] width 21 height 10
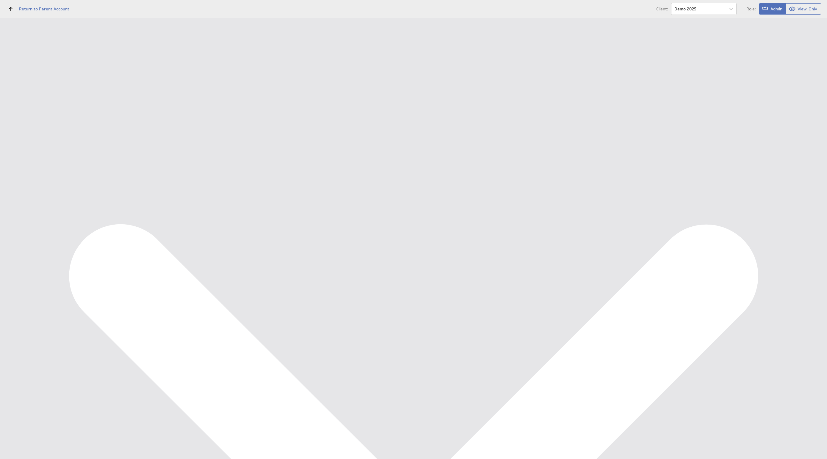
click at [18, 42] on div "Dashboards Management Dashboard Financieel KPI Dashboard Marketing KPI Dashboar…" at bounding box center [38, 42] width 77 height 0
click at [22, 132] on div "Data Sources" at bounding box center [38, 126] width 77 height 13
click at [122, 70] on button "Queue for refresh" at bounding box center [111, 67] width 44 height 12
drag, startPoint x: 12, startPoint y: 70, endPoint x: 34, endPoint y: 90, distance: 29.5
click at [12, 70] on div "Management Dashboard" at bounding box center [38, 69] width 77 height 10
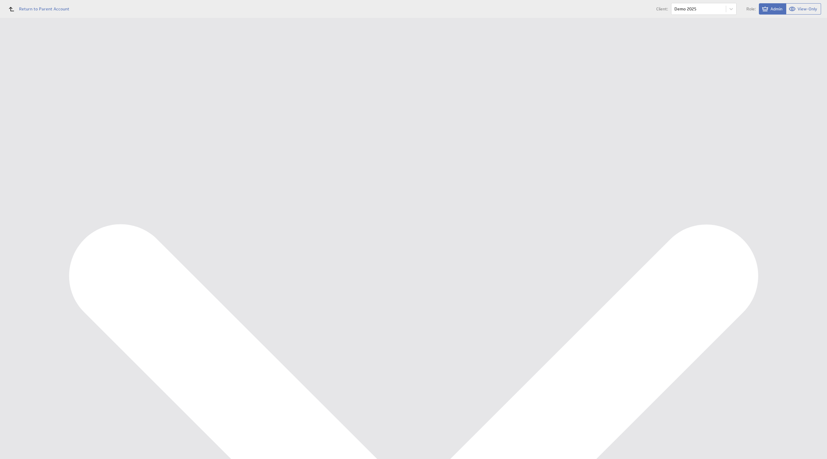
click at [747, 9] on span "Role:" at bounding box center [751, 9] width 10 height 4
click at [695, 18] on div "Ondernemersadviseurs B.V. Management Dashboard [GEOGRAPHIC_DATA]" at bounding box center [451, 18] width 749 height 0
click at [695, 7] on body "Return to Parent Account Client: Demo 2025 Role: Admin View-Only (no message) D…" at bounding box center [413, 229] width 827 height 459
type input "wasomb"
